Goal: Information Seeking & Learning: Find contact information

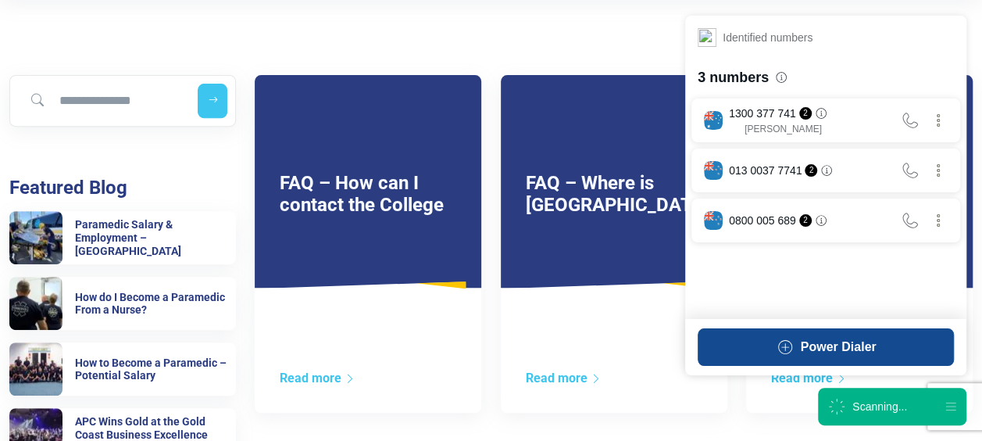
click at [863, 349] on div "Power Dialer" at bounding box center [839, 347] width 76 height 19
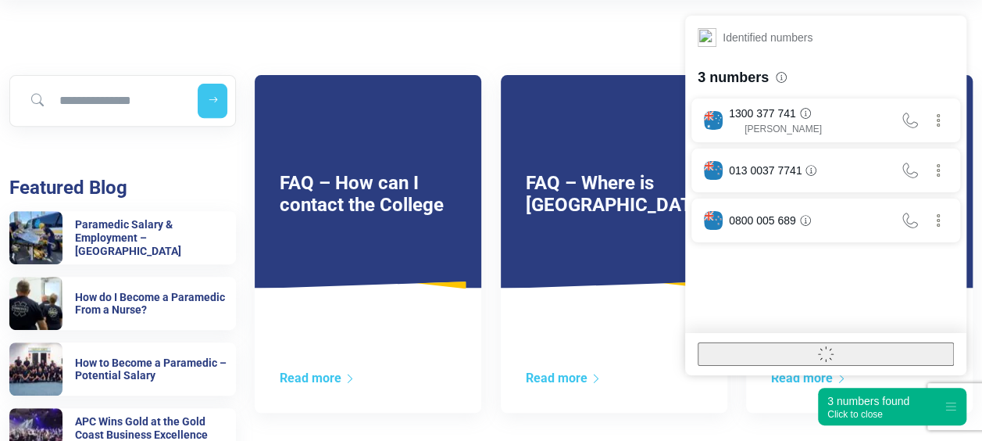
click at [600, 209] on link "FAQ – Where is Australian Paramedical College?" at bounding box center [622, 194] width 193 height 45
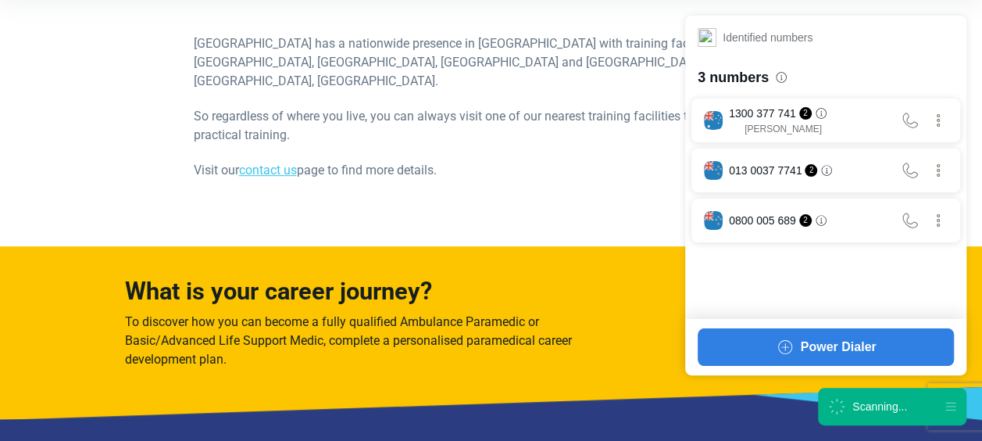
scroll to position [316, 0]
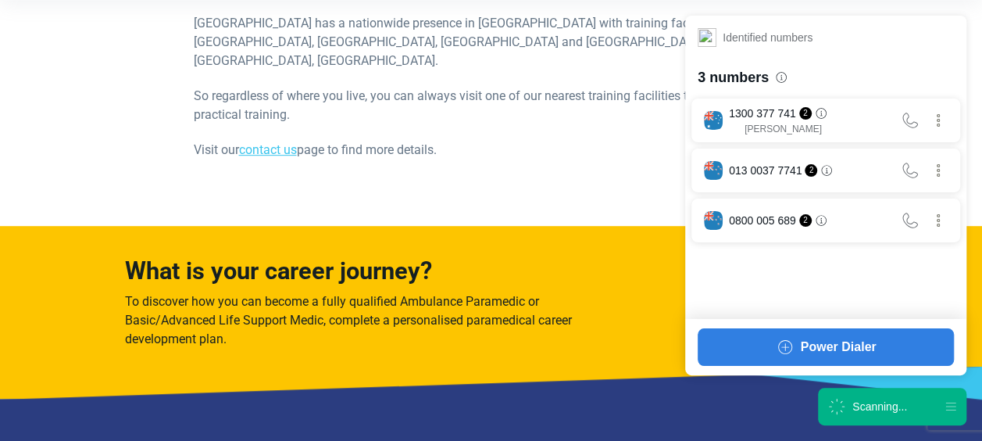
click at [623, 225] on section "Australian Paramedical College has a nationwide presence in Australia with trai…" at bounding box center [491, 94] width 982 height 261
click at [860, 408] on div "3 numbers found" at bounding box center [869, 401] width 82 height 16
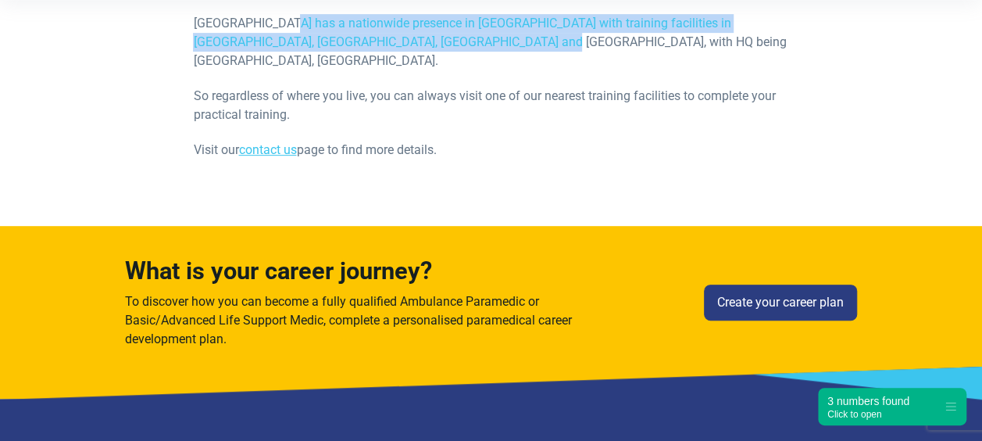
drag, startPoint x: 450, startPoint y: 89, endPoint x: 279, endPoint y: 69, distance: 172.3
click at [279, 69] on p "Australian Paramedical College has a nationwide presence in Australia with trai…" at bounding box center [490, 42] width 595 height 56
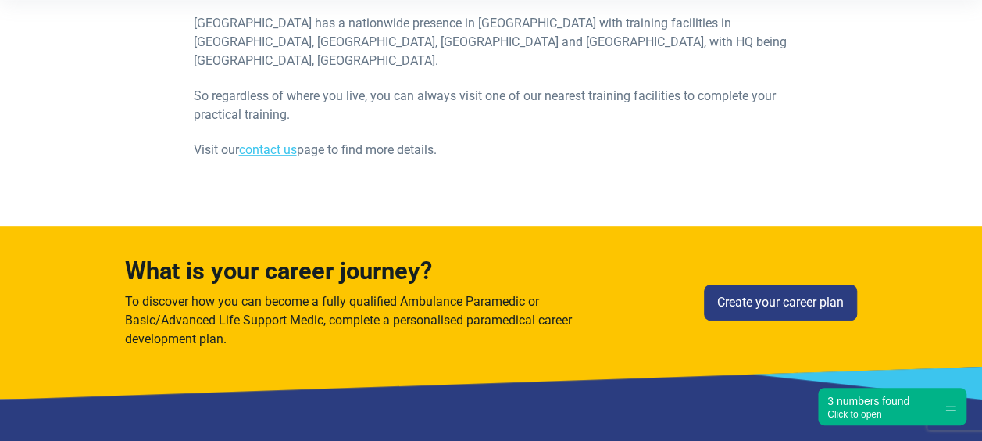
click at [720, 124] on p "So regardless of where you live, you can always visit one of our nearest traini…" at bounding box center [490, 106] width 595 height 38
click at [288, 157] on link "contact us" at bounding box center [267, 149] width 58 height 15
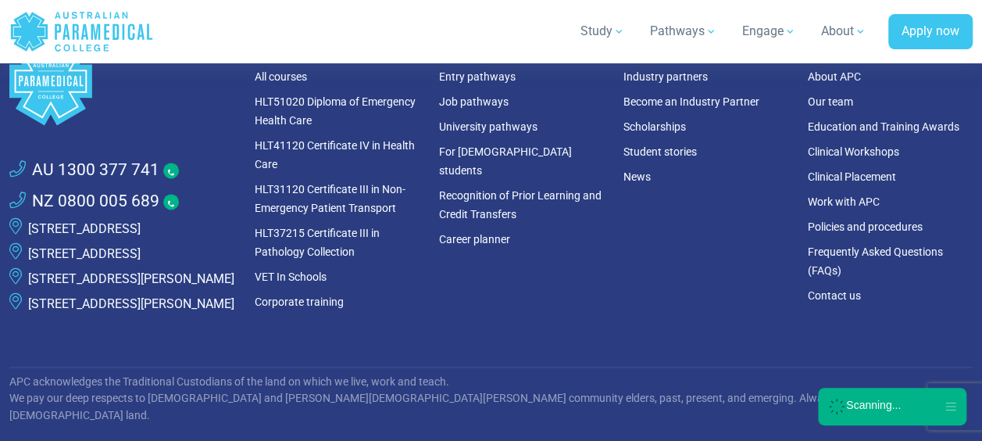
scroll to position [1068, 0]
drag, startPoint x: 201, startPoint y: 311, endPoint x: 31, endPoint y: 289, distance: 171.0
click at [31, 263] on p "[STREET_ADDRESS]" at bounding box center [84, 253] width 113 height 19
drag, startPoint x: 31, startPoint y: 289, endPoint x: 65, endPoint y: 287, distance: 33.7
click at [65, 260] on link "[STREET_ADDRESS]" at bounding box center [84, 252] width 113 height 15
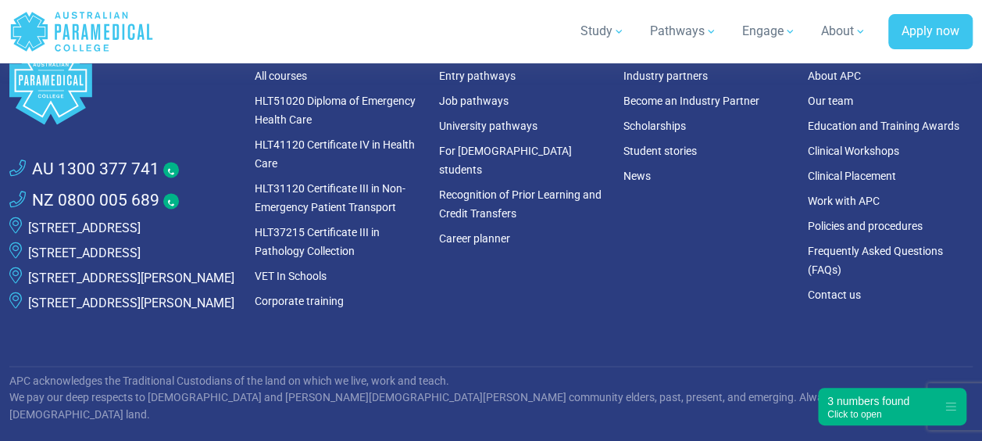
click at [141, 263] on p "[STREET_ADDRESS]" at bounding box center [84, 253] width 113 height 19
drag, startPoint x: 197, startPoint y: 308, endPoint x: 75, endPoint y: 283, distance: 124.4
click at [75, 263] on p "[STREET_ADDRESS]" at bounding box center [84, 253] width 113 height 19
drag, startPoint x: 20, startPoint y: 287, endPoint x: 210, endPoint y: 316, distance: 192.2
click at [210, 266] on li "[STREET_ADDRESS]" at bounding box center [122, 253] width 227 height 25
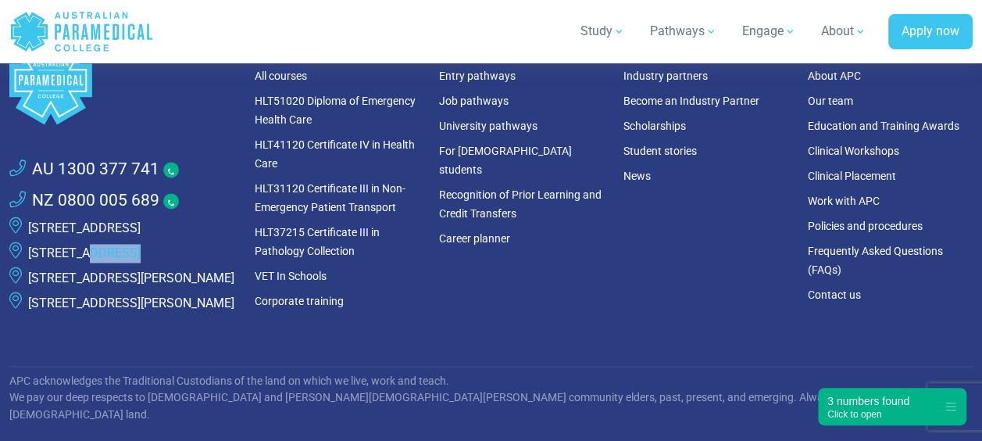
copy li "[STREET_ADDRESS]"
